Goal: Information Seeking & Learning: Learn about a topic

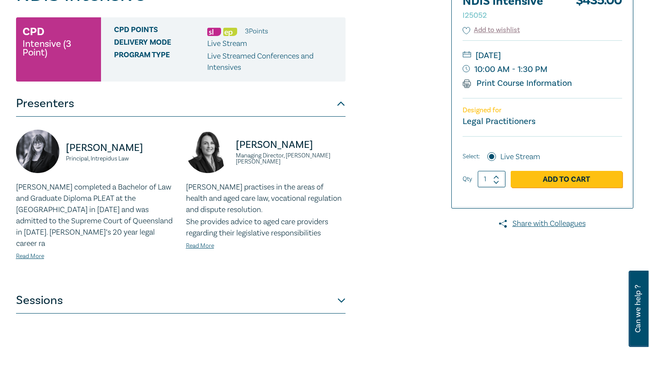
scroll to position [217, 0]
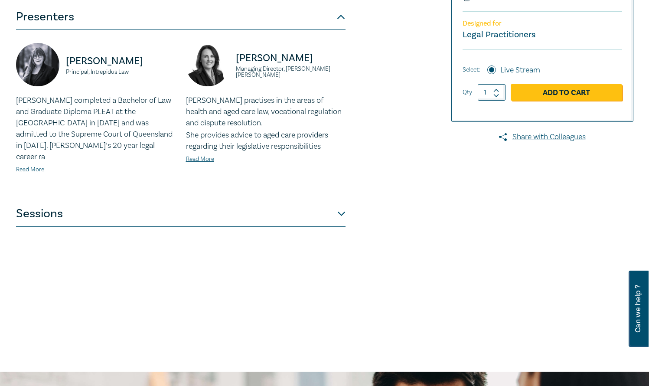
click at [339, 202] on button "Sessions" at bounding box center [180, 214] width 329 height 26
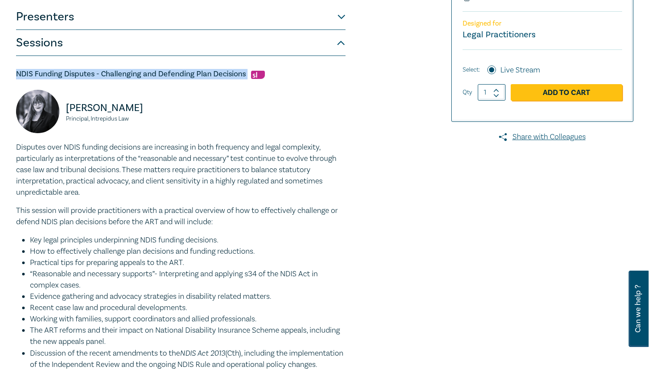
drag, startPoint x: 16, startPoint y: 75, endPoint x: 257, endPoint y: 68, distance: 241.1
copy h5 "NDIS Funding Disputes - Challenging and Defending Plan Decisions"
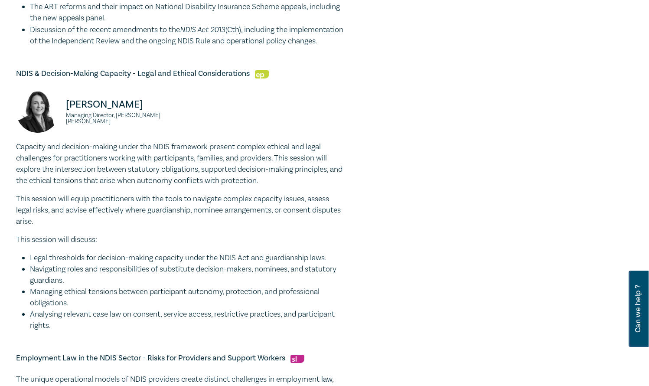
scroll to position [520, 0]
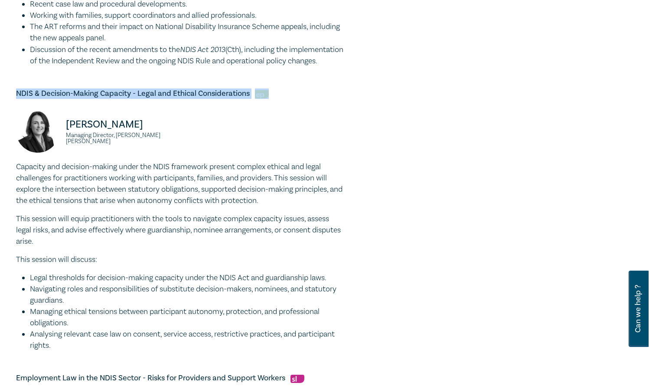
drag, startPoint x: 16, startPoint y: 106, endPoint x: 281, endPoint y: 108, distance: 265.3
click at [281, 99] on h5 "NDIS & Decision-Making Capacity - Legal and Ethical Considerations" at bounding box center [180, 93] width 329 height 10
copy h5 "NDIS & Decision-Making Capacity - Legal and Ethical Considerations"
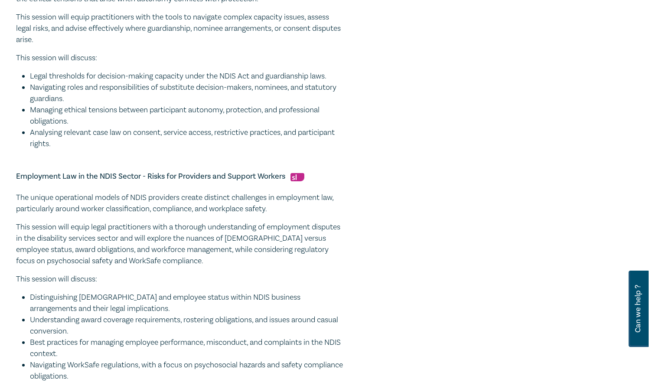
scroll to position [737, 0]
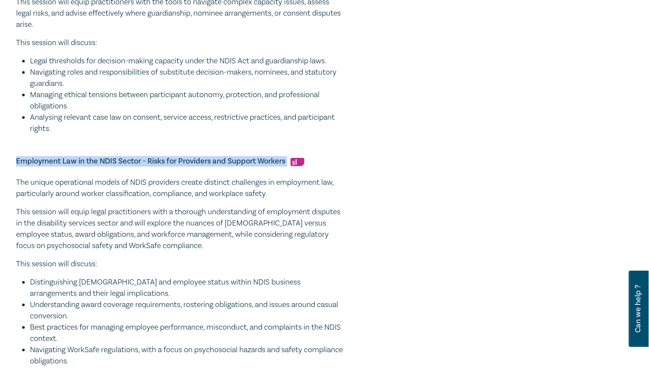
drag, startPoint x: 13, startPoint y: 173, endPoint x: 289, endPoint y: 173, distance: 275.3
copy h5 "Employment Law in the NDIS Sector - Risks for Providers and Support Workers"
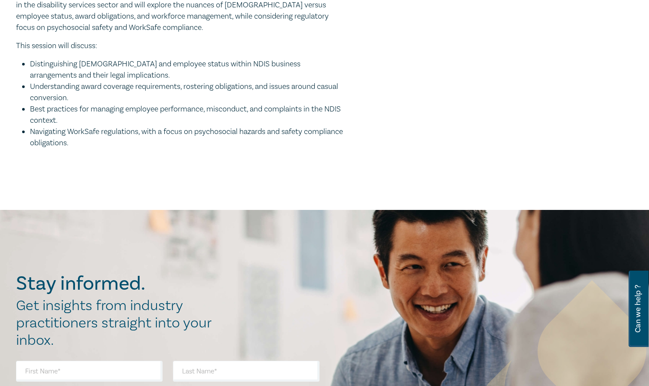
scroll to position [954, 0]
